Goal: Information Seeking & Learning: Learn about a topic

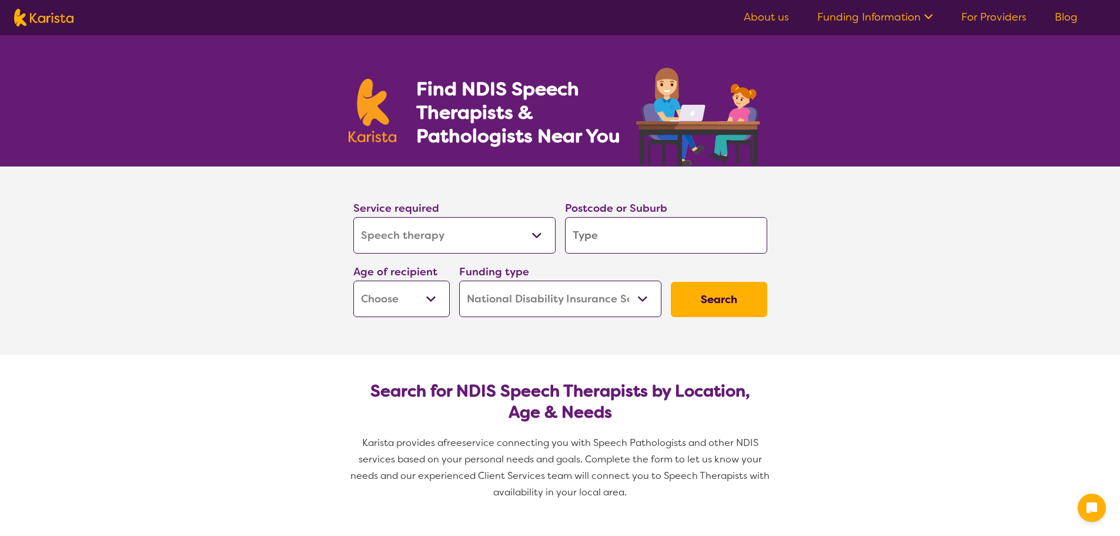
select select "Speech therapy"
select select "NDIS"
select select "Speech therapy"
select select "NDIS"
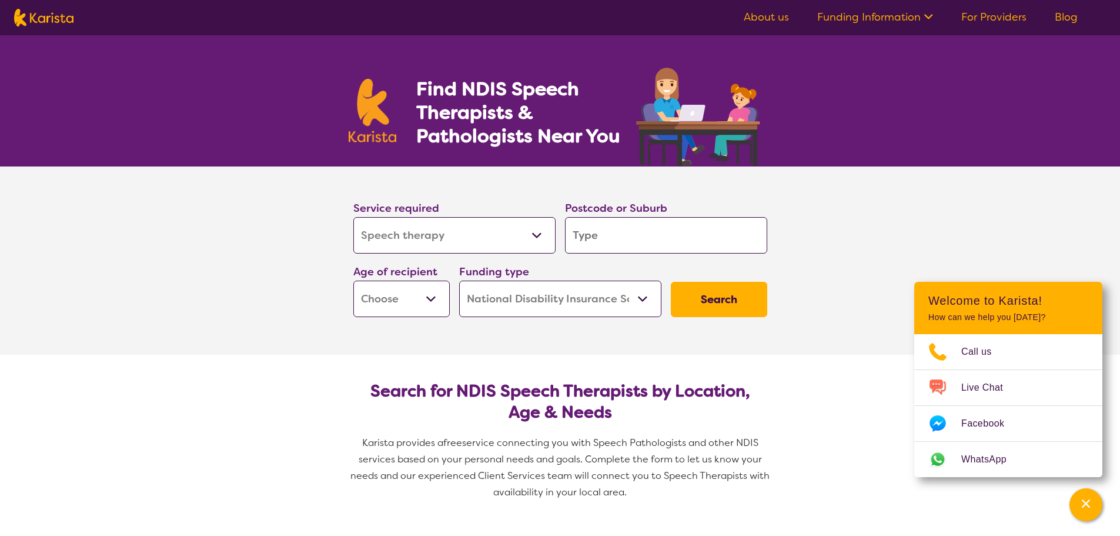
click at [633, 236] on input "search" at bounding box center [666, 235] width 202 height 36
type input "2747"
click at [425, 294] on select "Early Childhood - 0 to 9 Child - 10 to 11 Adolescent - 12 to 17 Adult - 18 to 6…" at bounding box center [401, 299] width 96 height 36
select select "EC"
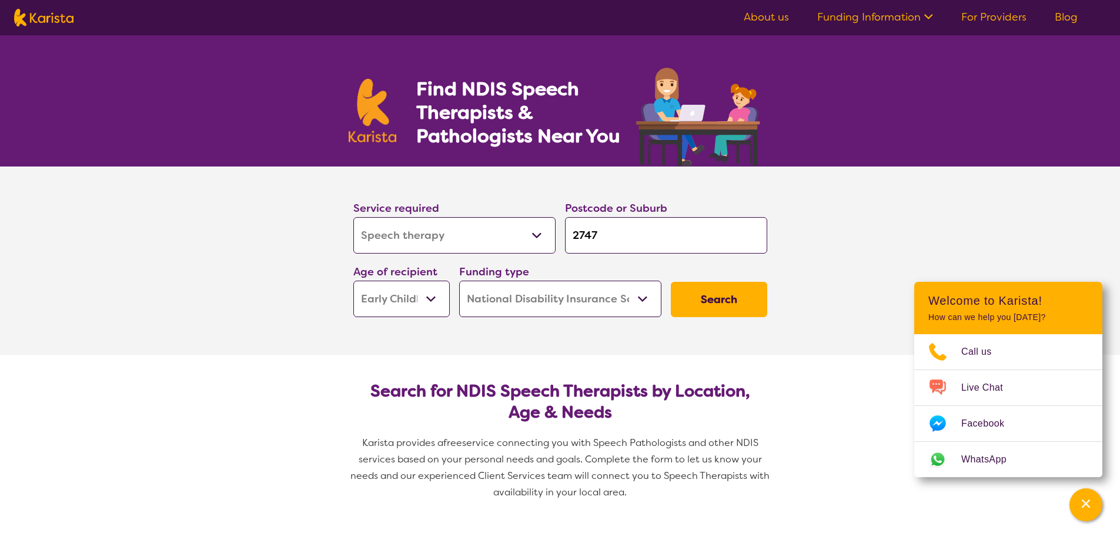
click at [353, 281] on select "Early Childhood - 0 to 9 Child - 10 to 11 Adolescent - 12 to 17 Adult - 18 to 6…" at bounding box center [401, 299] width 96 height 36
select select "EC"
click at [570, 302] on select "Home Care Package (HCP) National Disability Insurance Scheme (NDIS) I don't know" at bounding box center [560, 299] width 202 height 36
select select "i-don-t-know"
click at [459, 281] on select "Home Care Package (HCP) National Disability Insurance Scheme (NDIS) I don't know" at bounding box center [560, 299] width 202 height 36
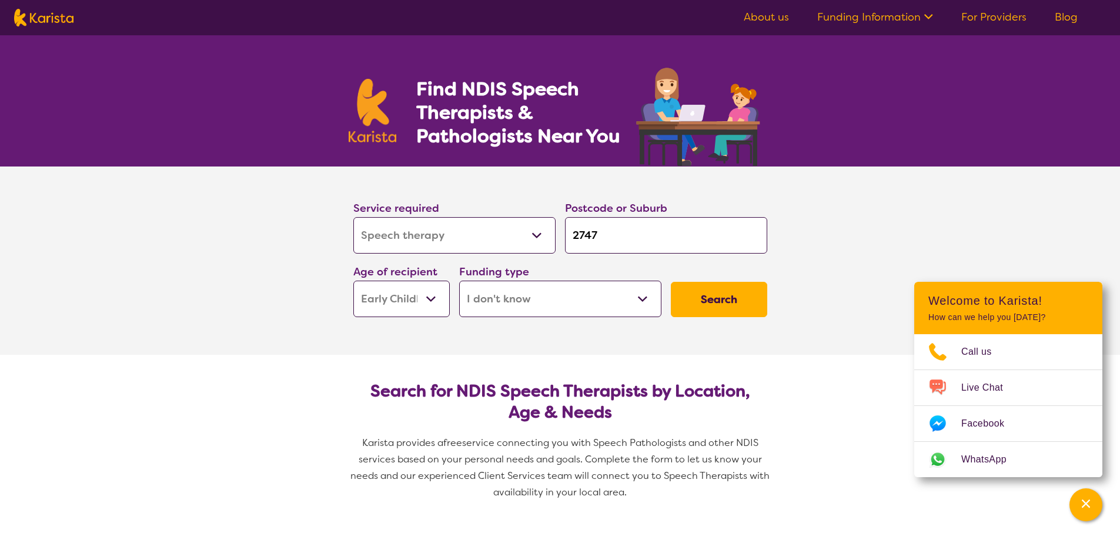
select select "i-don-t-know"
click at [721, 299] on button "Search" at bounding box center [719, 299] width 96 height 35
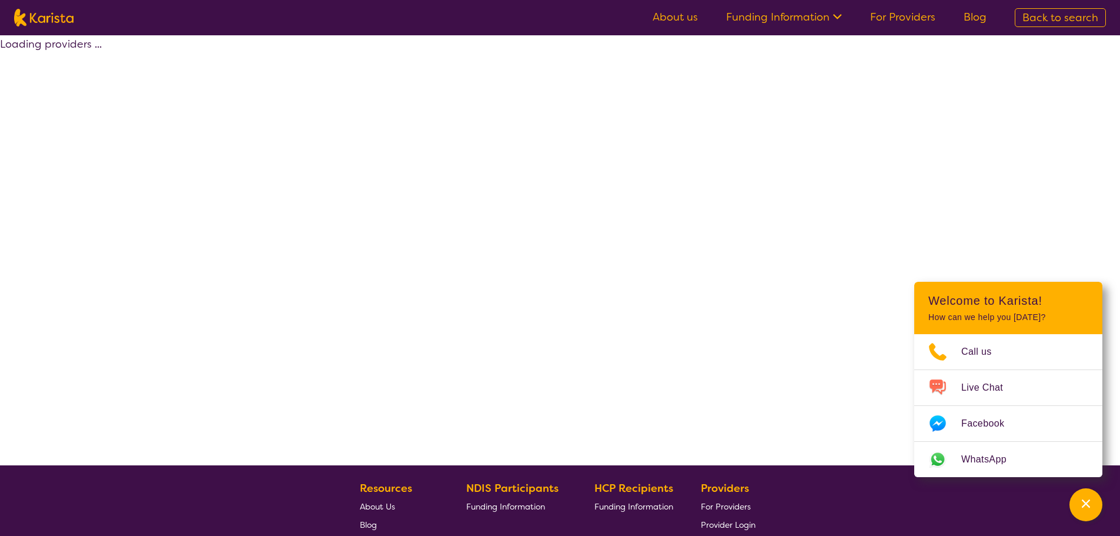
select select "Speech therapy"
select select "EC"
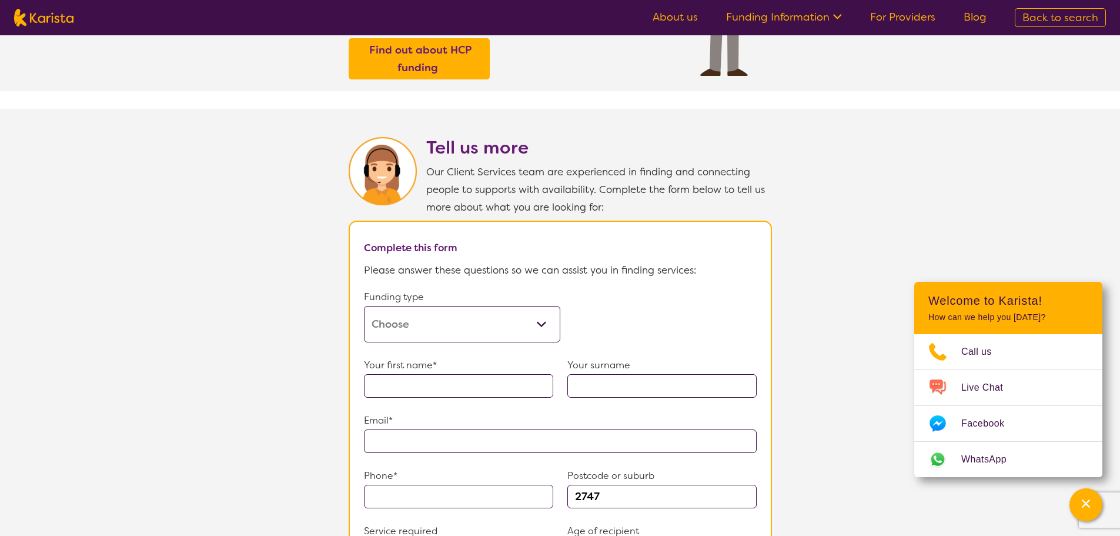
scroll to position [529, 0]
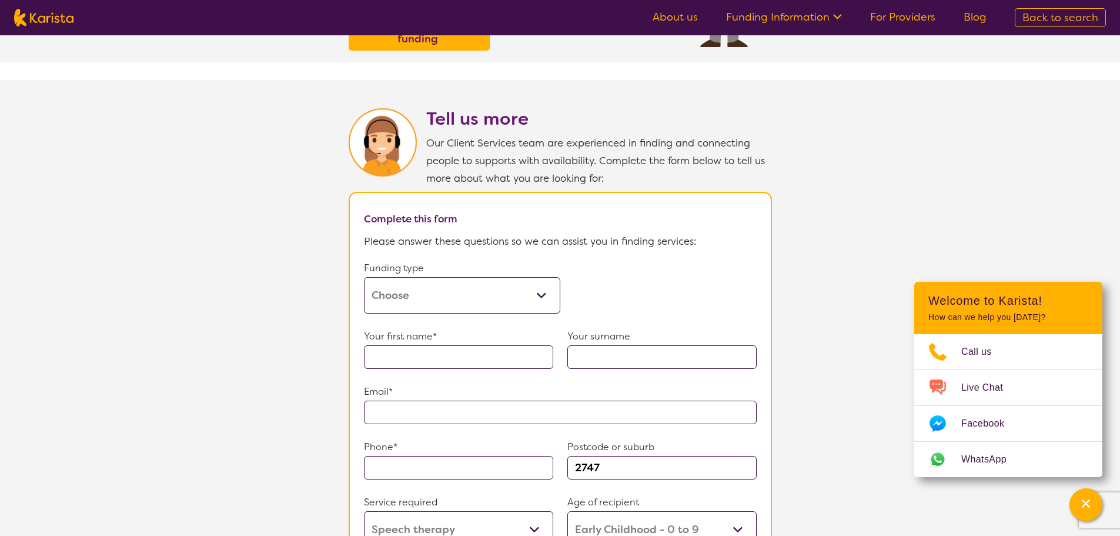
click at [521, 293] on select "Home Care Package (HCP) Home Care Package - Level 1 Home Care Package - Level 2…" at bounding box center [462, 295] width 196 height 36
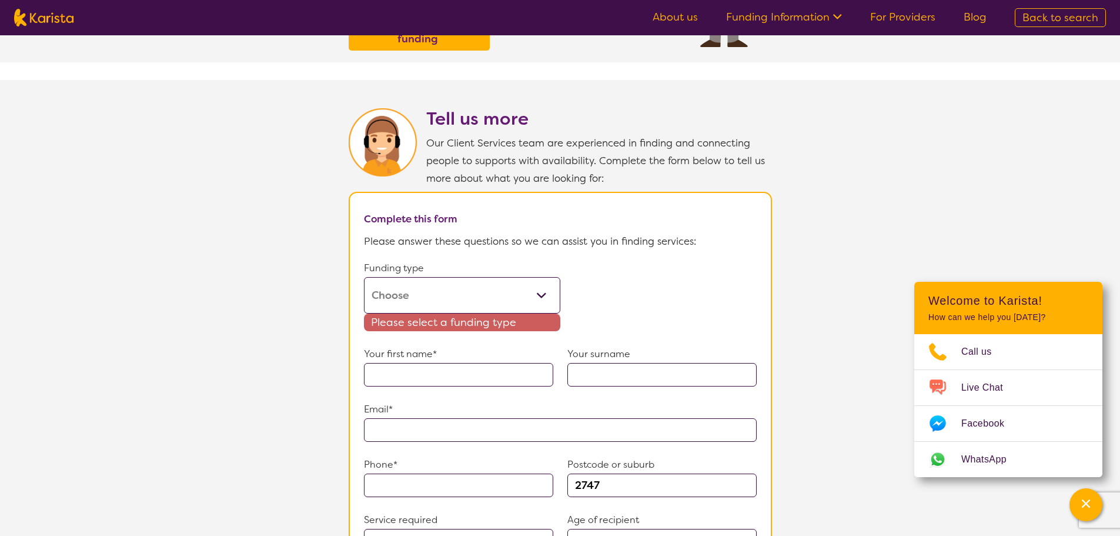
click at [228, 296] on section "Tell us more Our Client Services team are experienced in finding and connecting…" at bounding box center [560, 426] width 1120 height 693
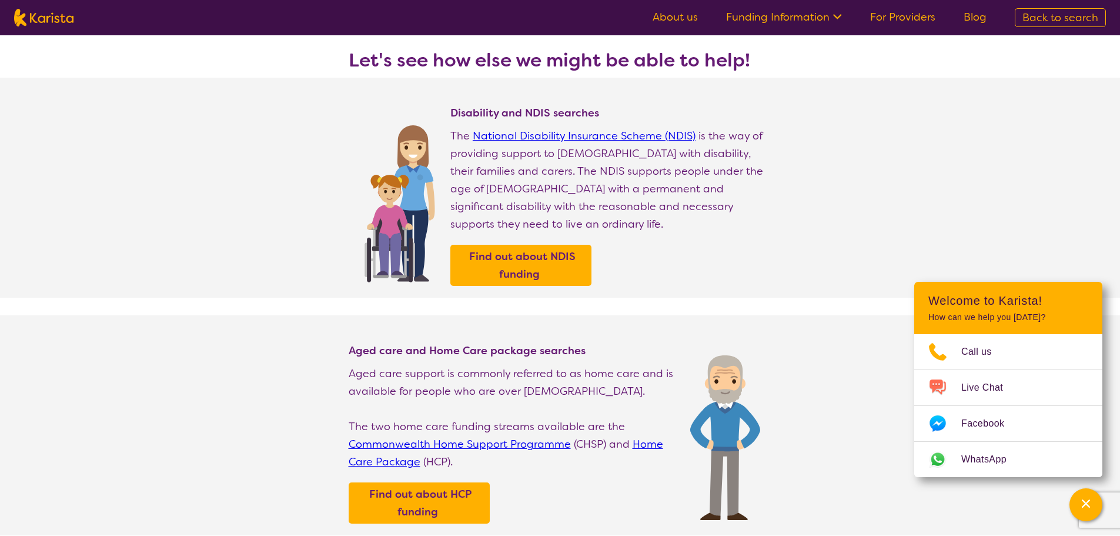
scroll to position [0, 0]
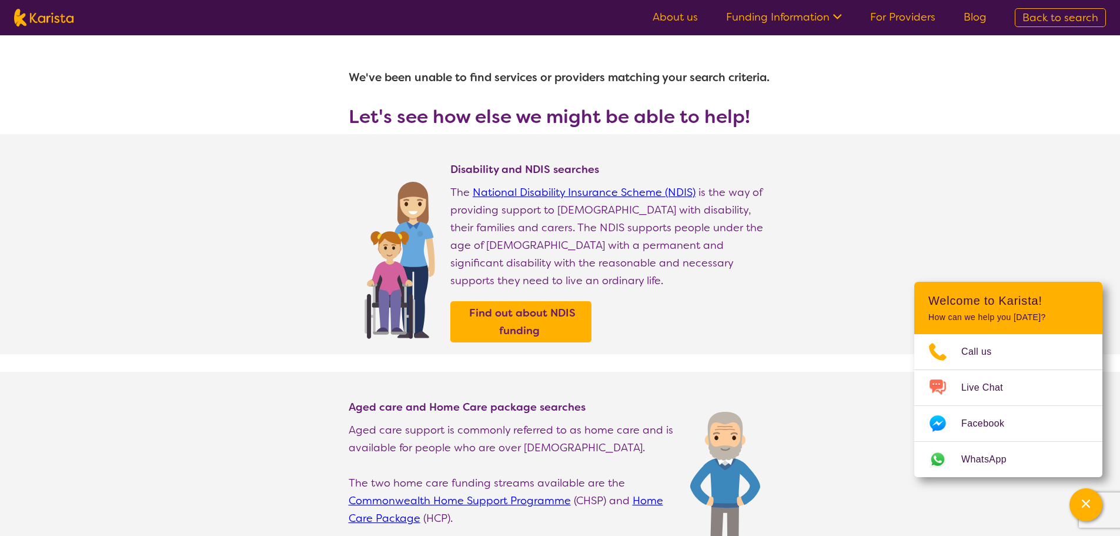
select select "Speech therapy"
select select "EC"
select select "NDIS"
select select "Speech therapy"
select select "EC"
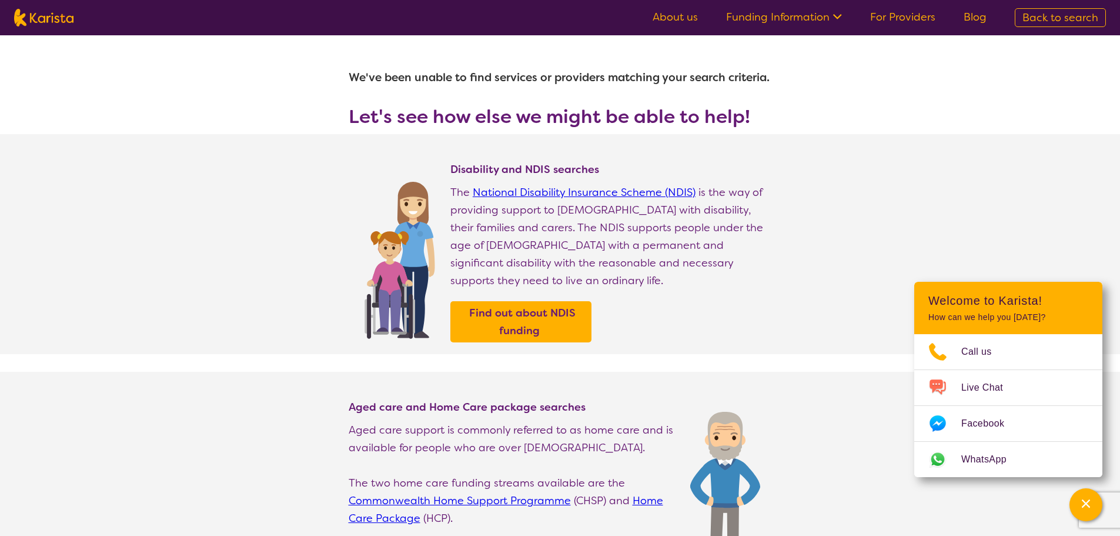
select select "NDIS"
